Goal: Communication & Community: Answer question/provide support

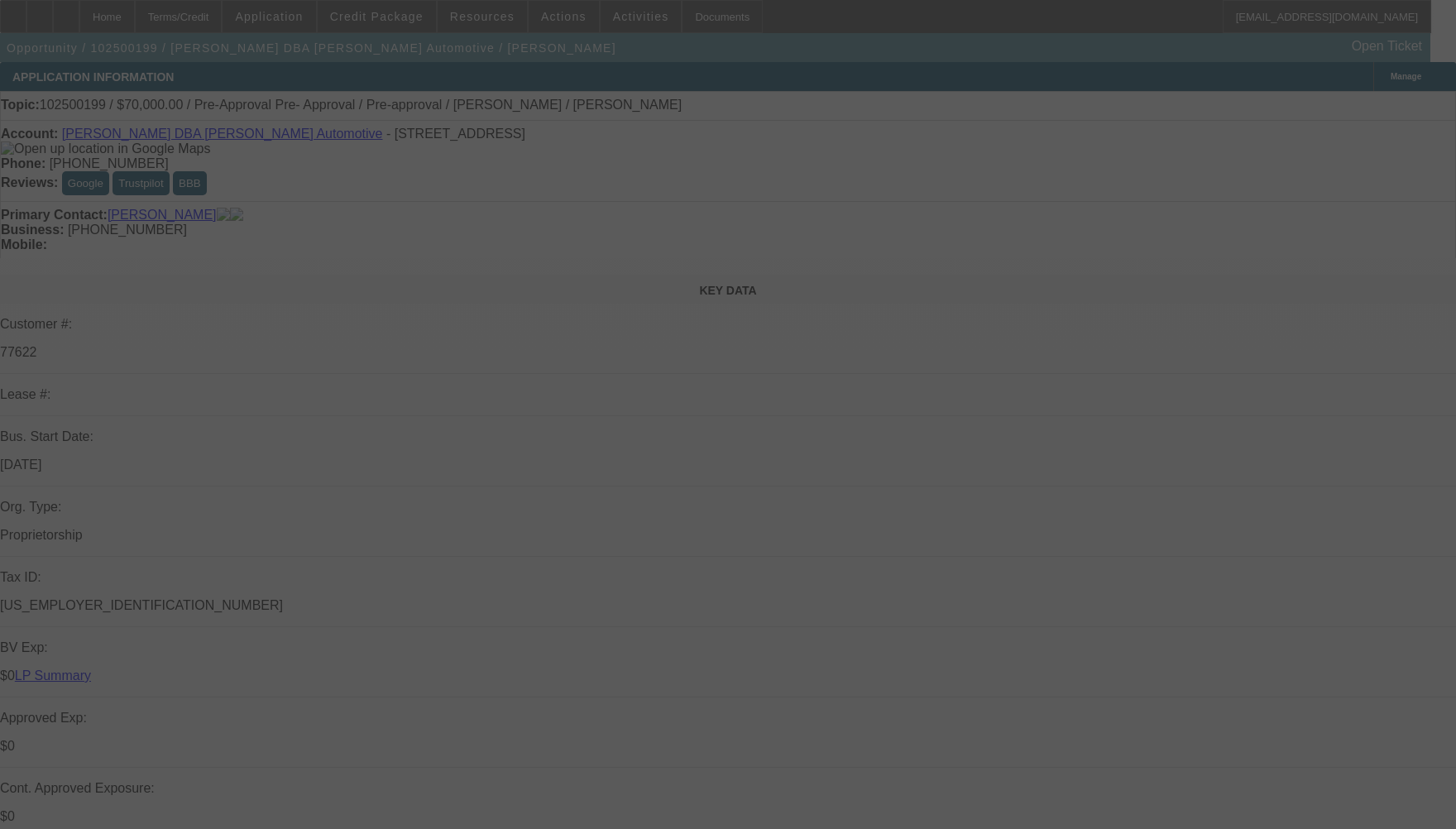
click at [1318, 244] on div at bounding box center [728, 414] width 1456 height 829
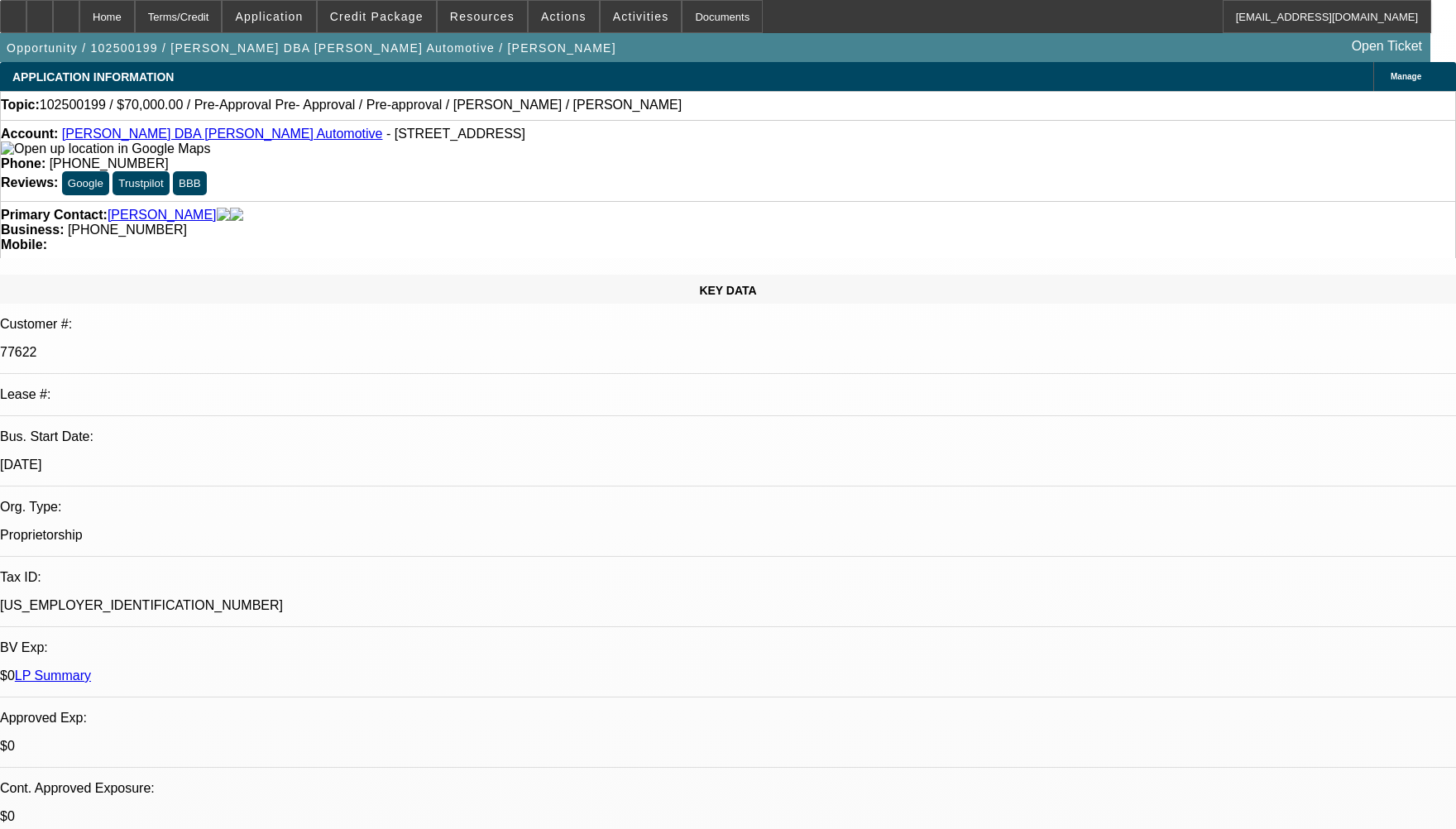
select select "0"
select select "0.1"
select select "0"
select select "2"
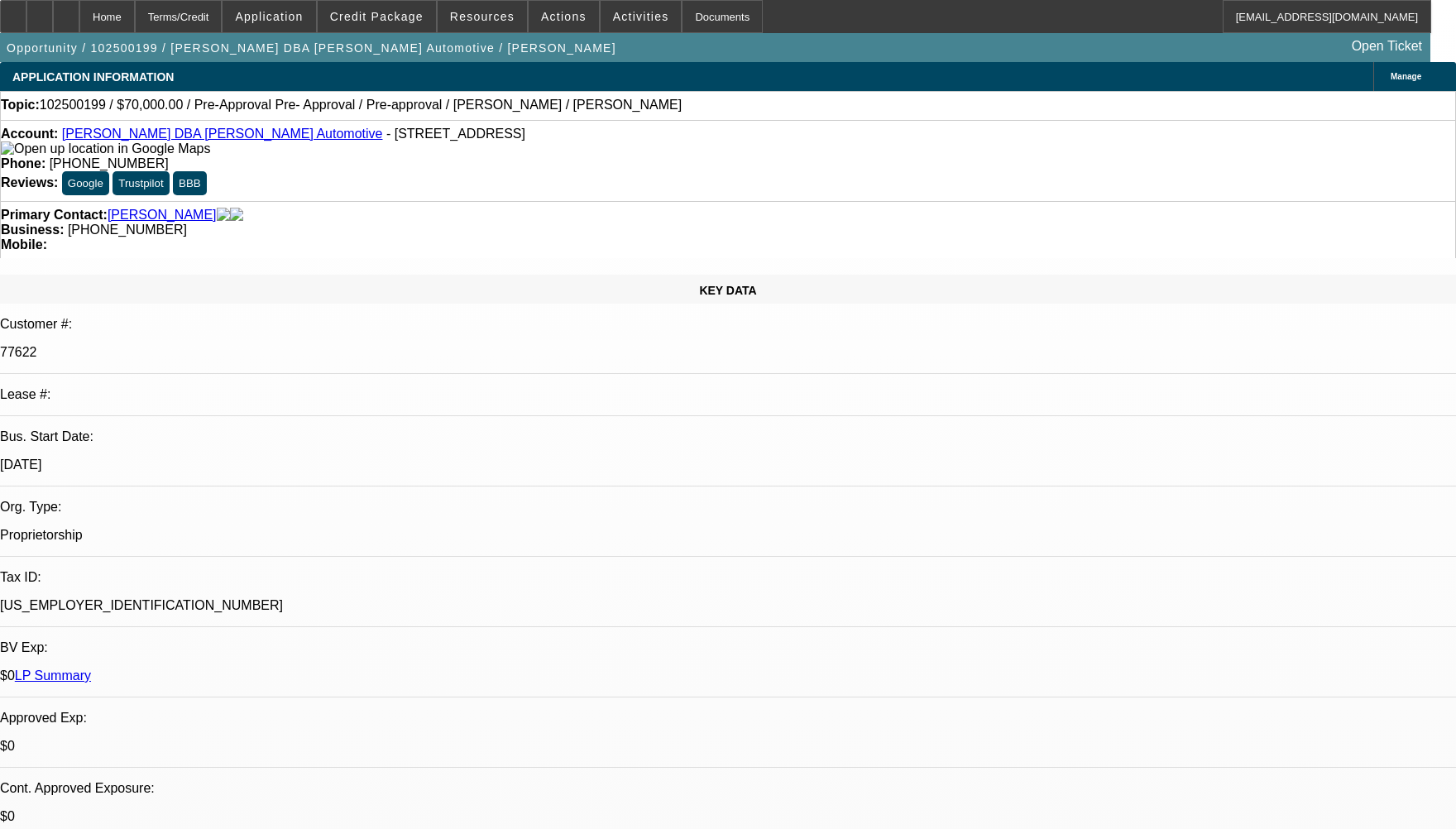
select select "0.1"
select select "1"
select select "3"
select select "4"
select select "1"
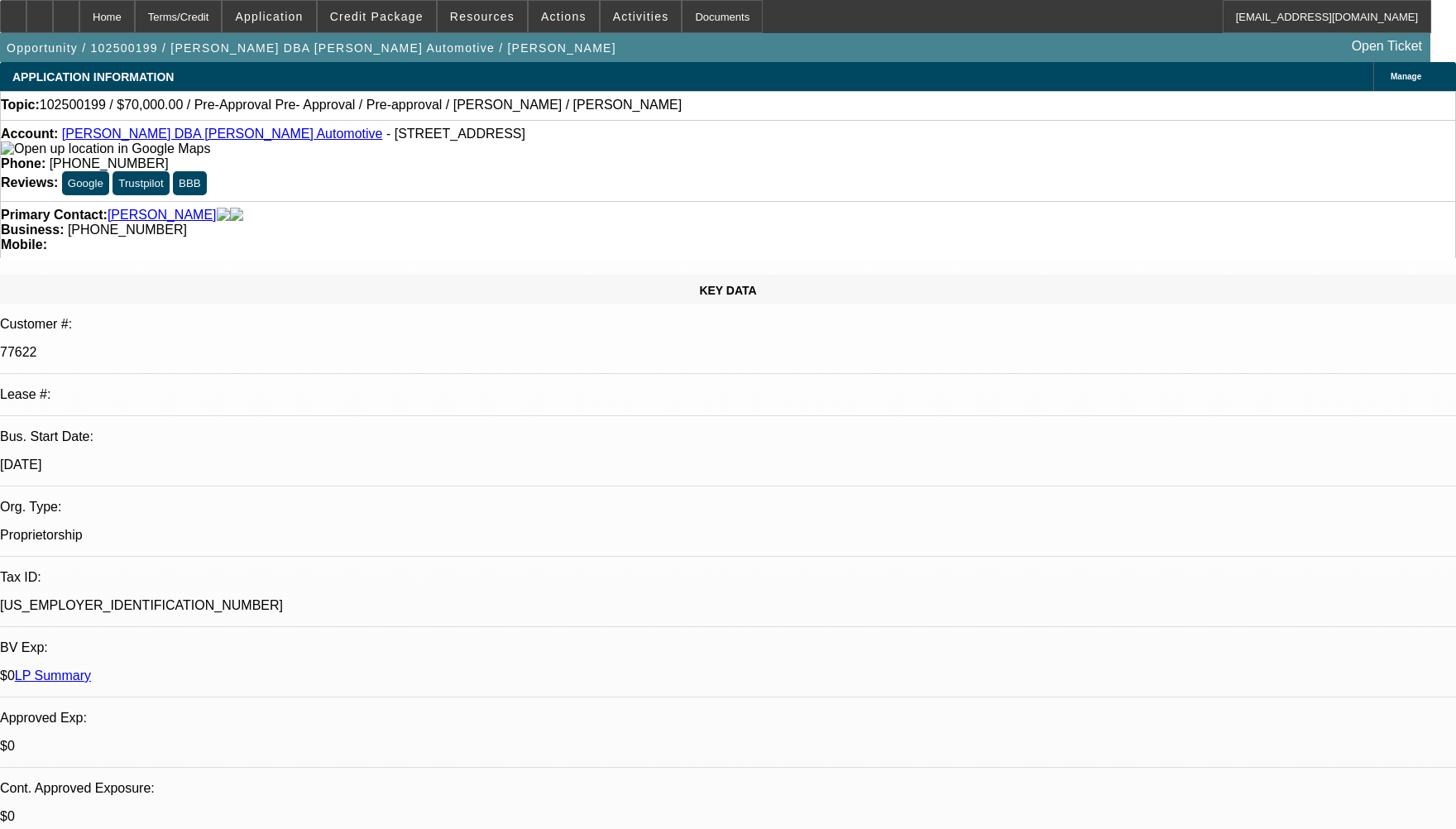
select select "2"
select select "4"
radio input "true"
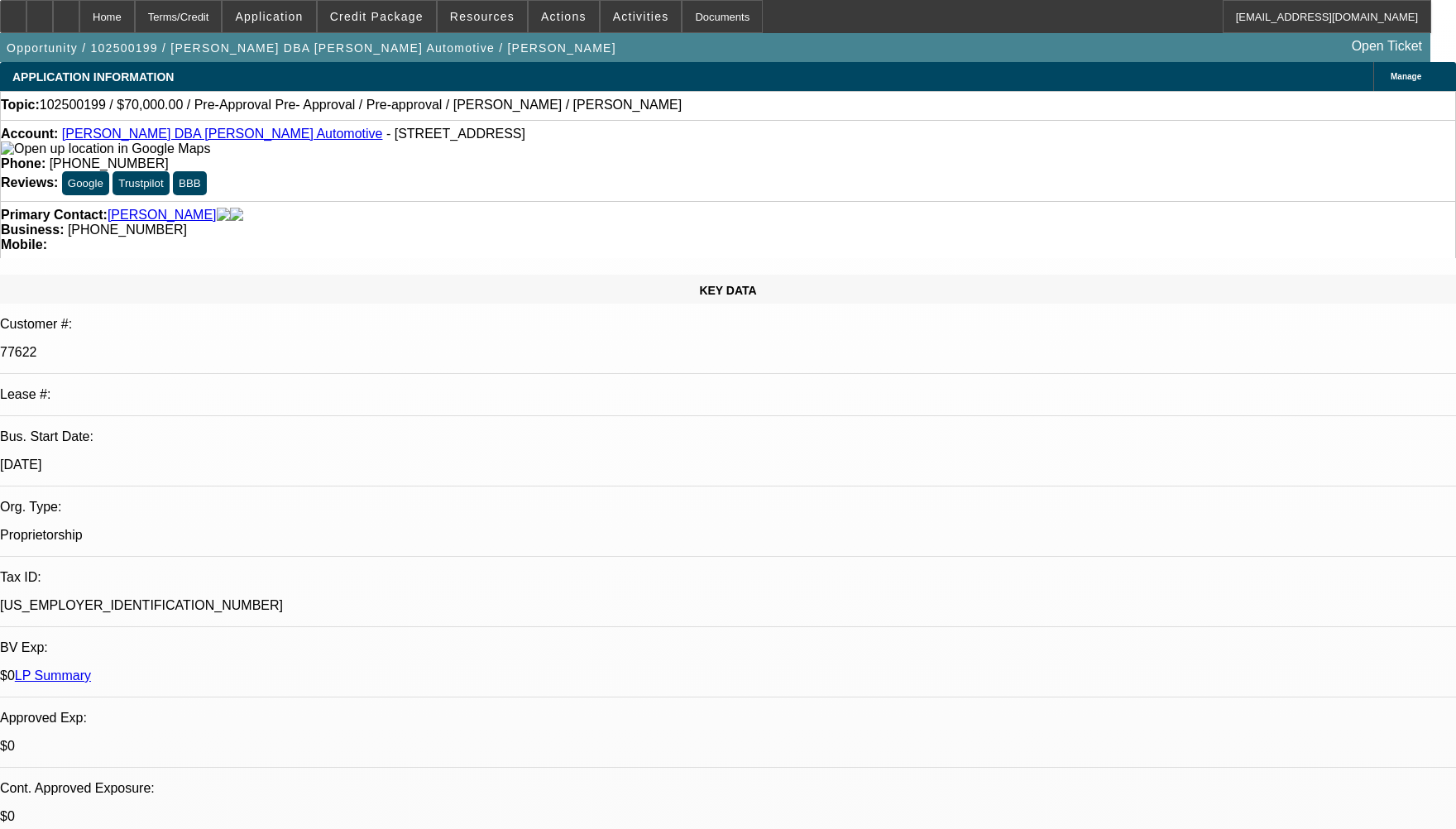
paste textarea "THERE IS NO ACTIVE ACCOUNT CURRENTLY ON THIS DEAL. HOWEVER, BASED ON THEIR PREV…"
type textarea "THERE IS NO ACTIVE ACCOUNT CURRENTLY ON THIS DEAL. HOWEVER, BASED ON THEIR PREV…"
radio input "true"
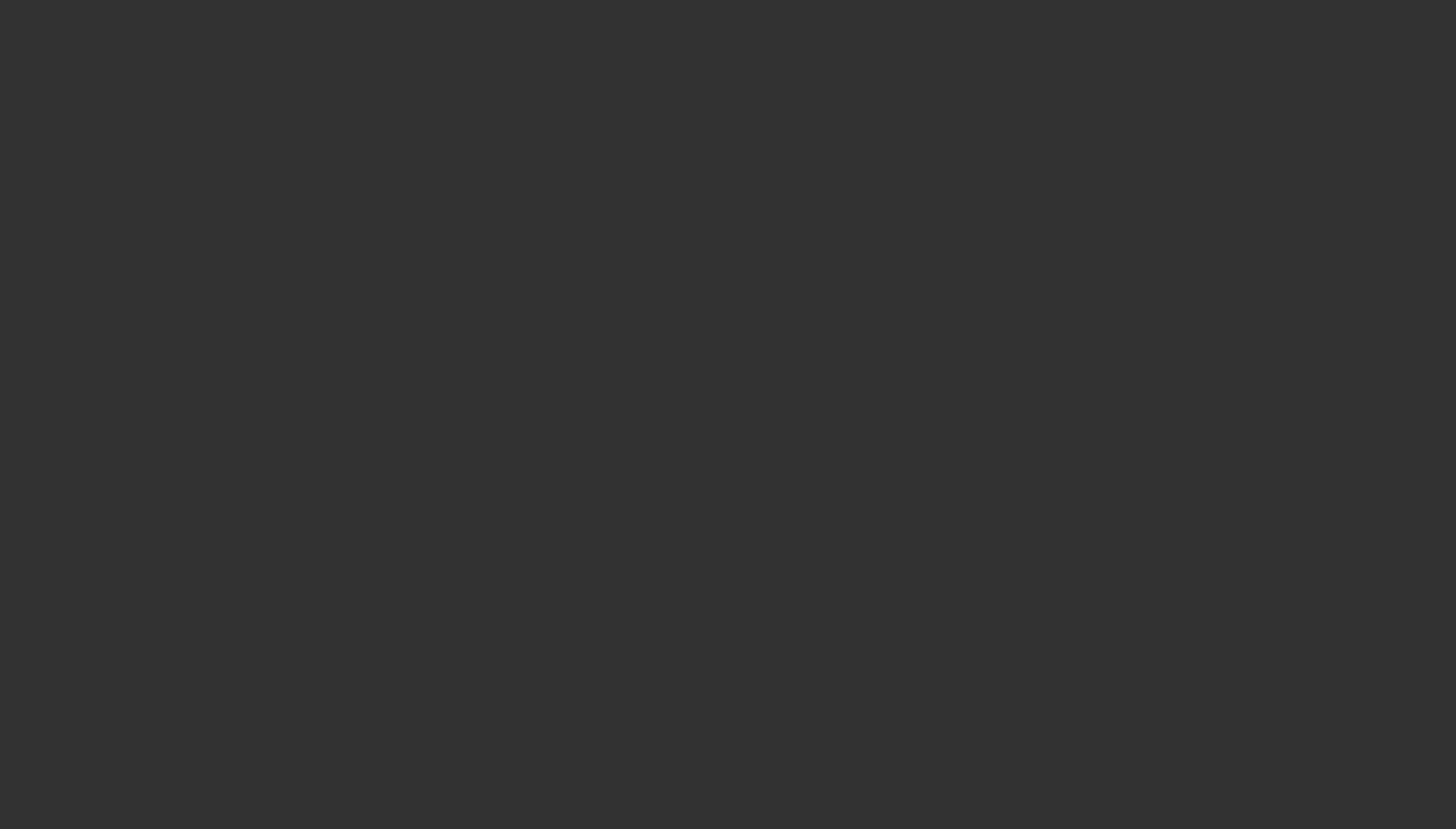
scroll to position [0, 0]
